Goal: Navigation & Orientation: Find specific page/section

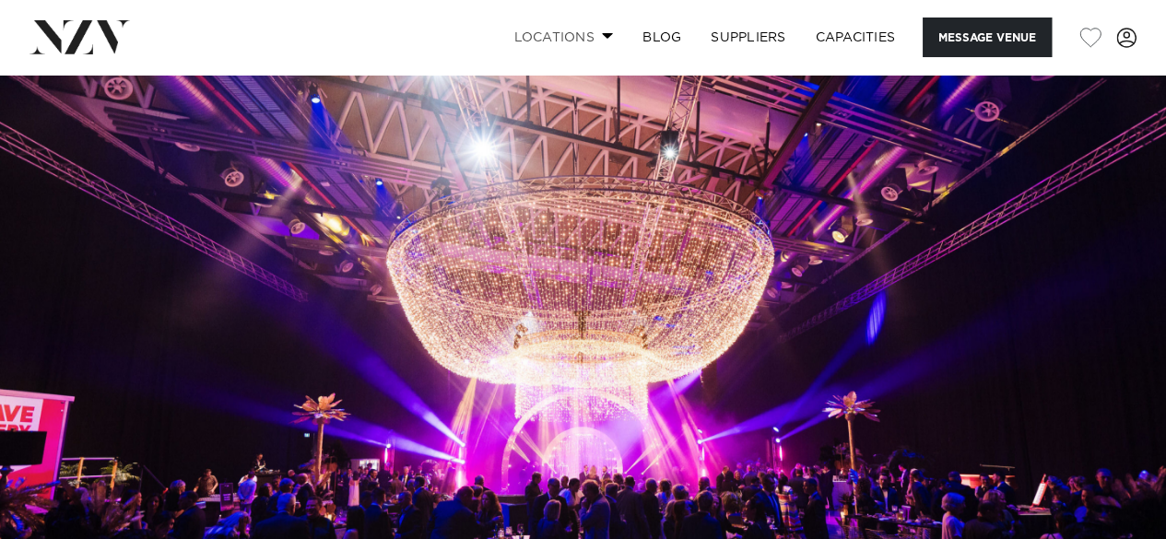
click at [594, 40] on link "Locations" at bounding box center [563, 38] width 129 height 40
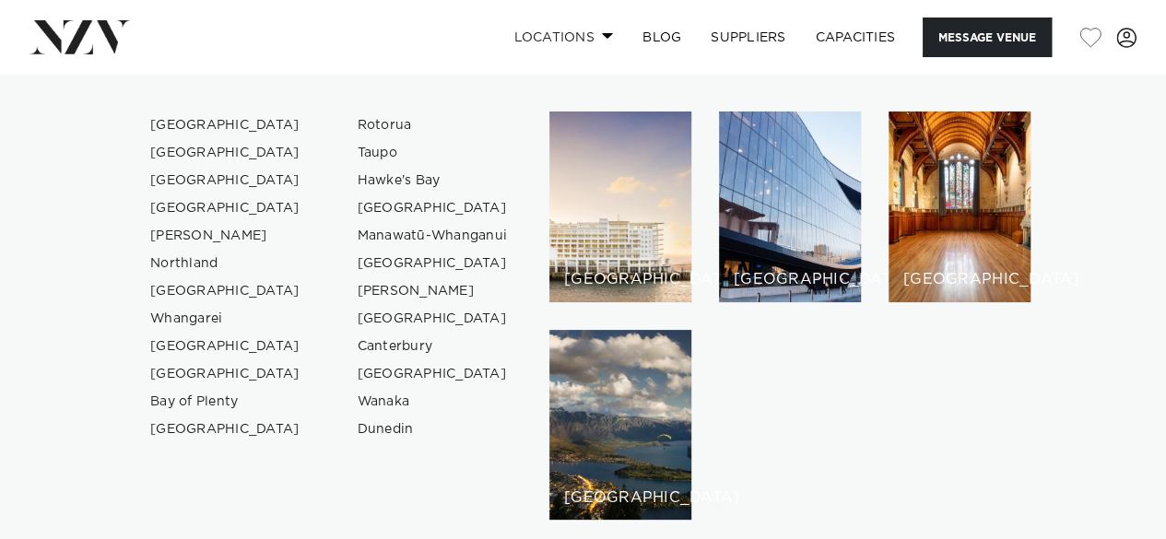
click at [594, 40] on link "Locations" at bounding box center [563, 38] width 129 height 40
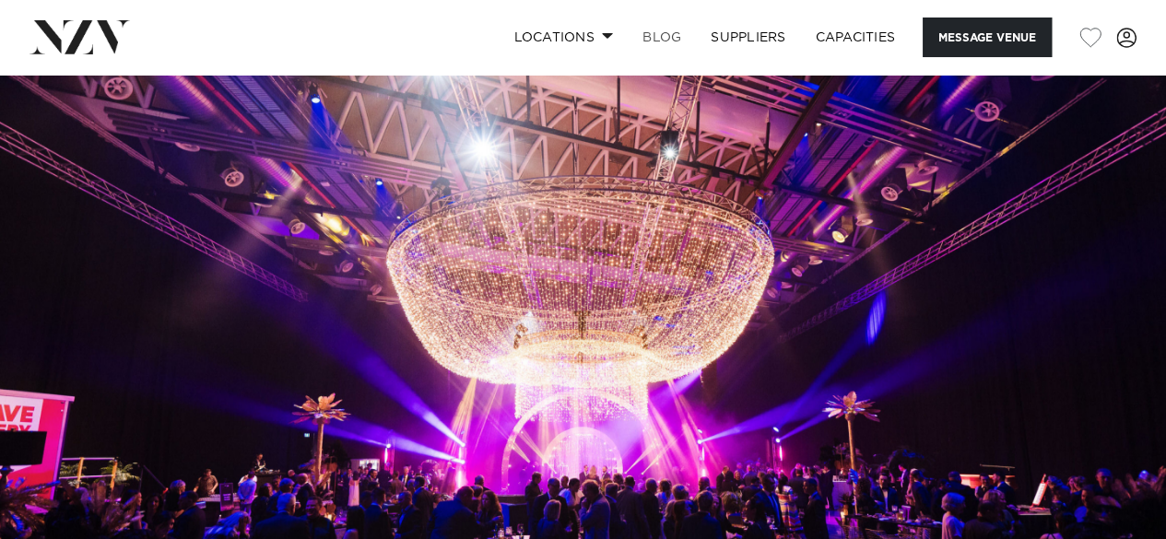
click at [665, 35] on link "BLOG" at bounding box center [662, 38] width 68 height 40
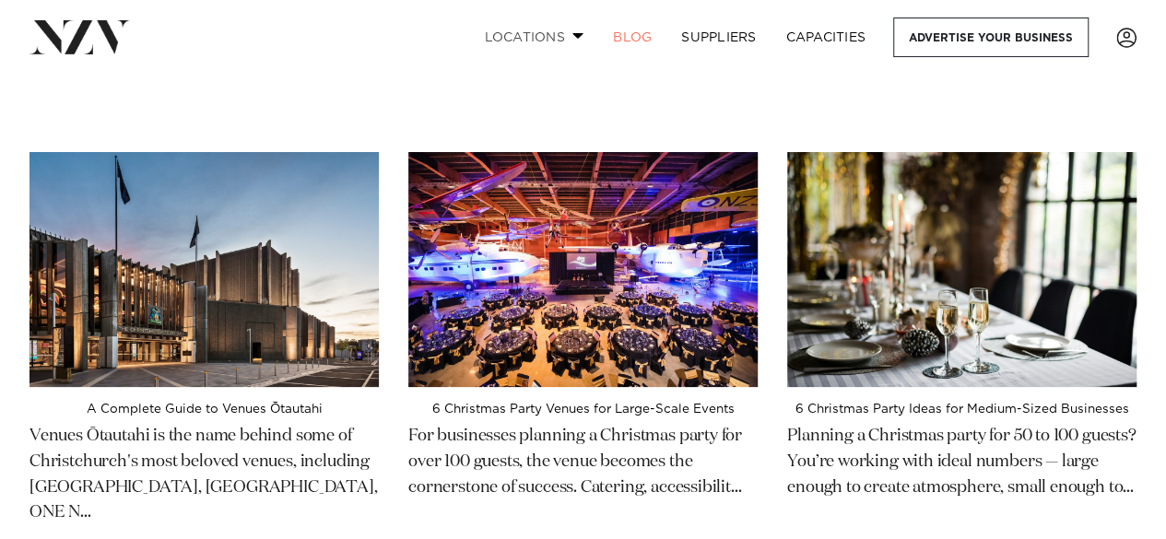
click at [575, 47] on link "Locations" at bounding box center [533, 38] width 129 height 40
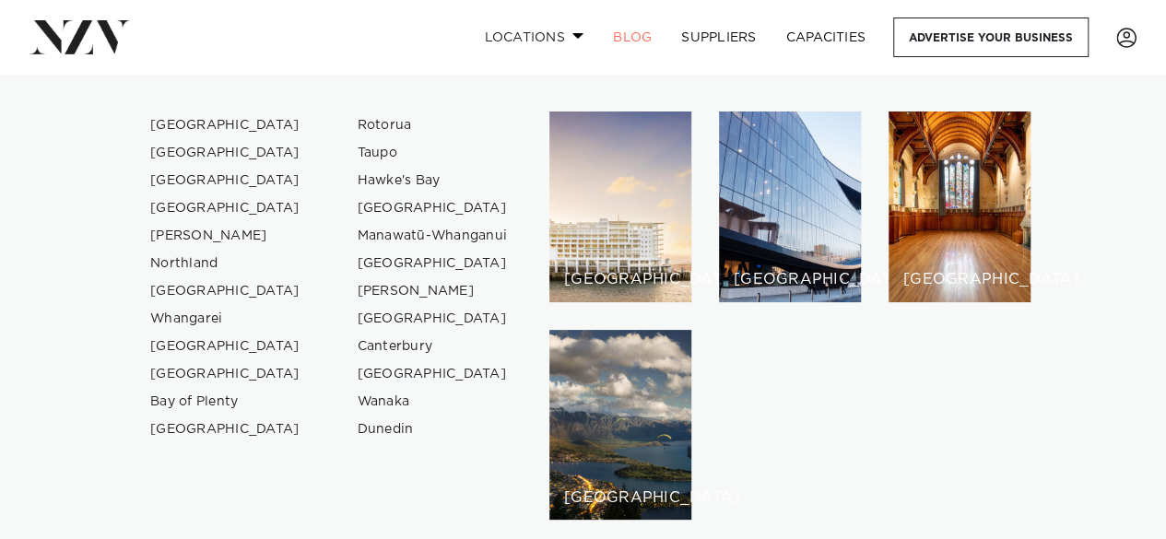
click at [575, 47] on link "Locations" at bounding box center [533, 38] width 129 height 40
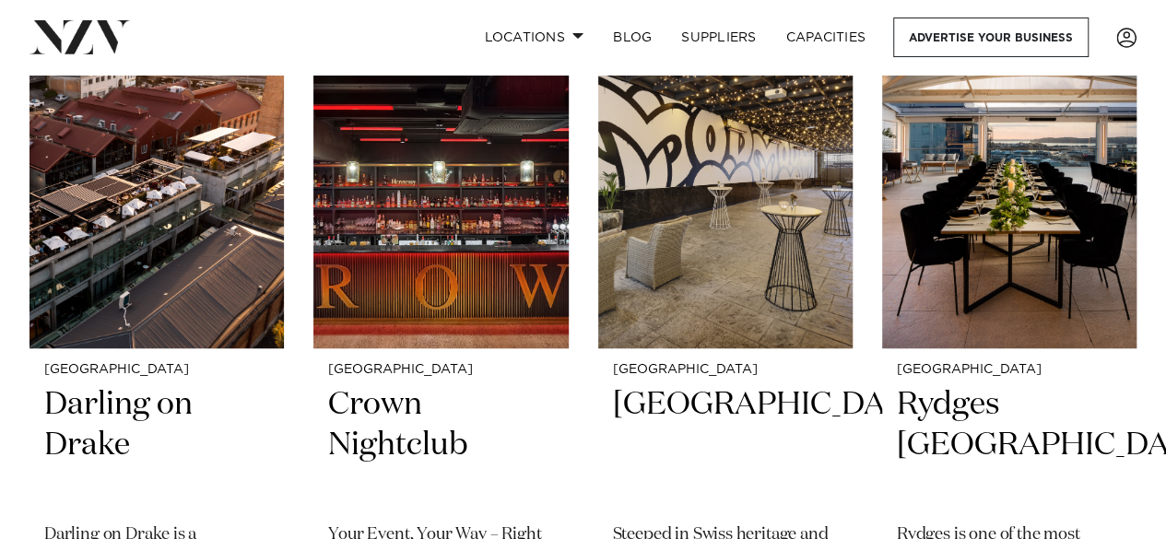
scroll to position [513, 0]
